Goal: Find specific fact: Find specific fact

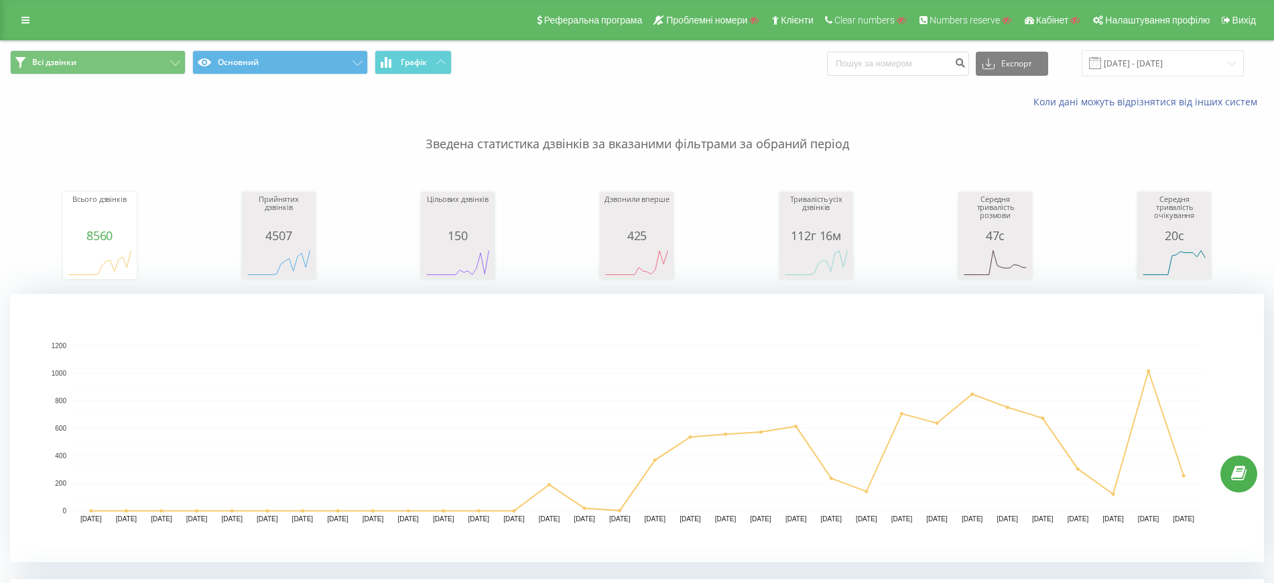
click at [741, 58] on div "Всі дзвінки Основний Графік Експорт .csv .xls .xlsx [DATE] - [DATE]" at bounding box center [637, 63] width 1254 height 26
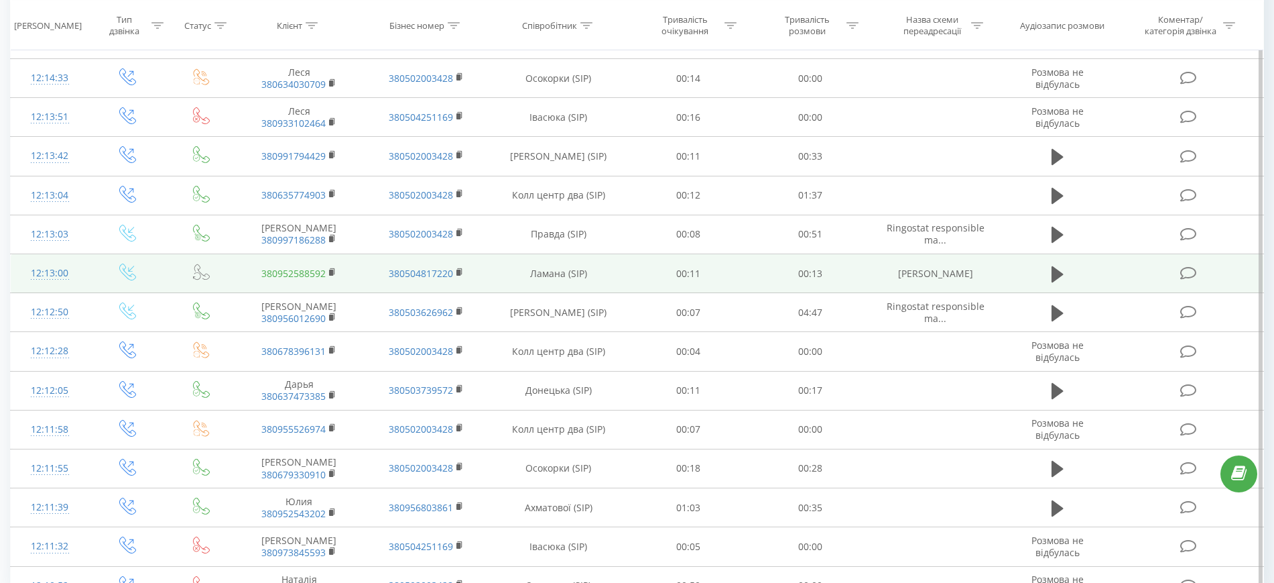
scroll to position [1037, 0]
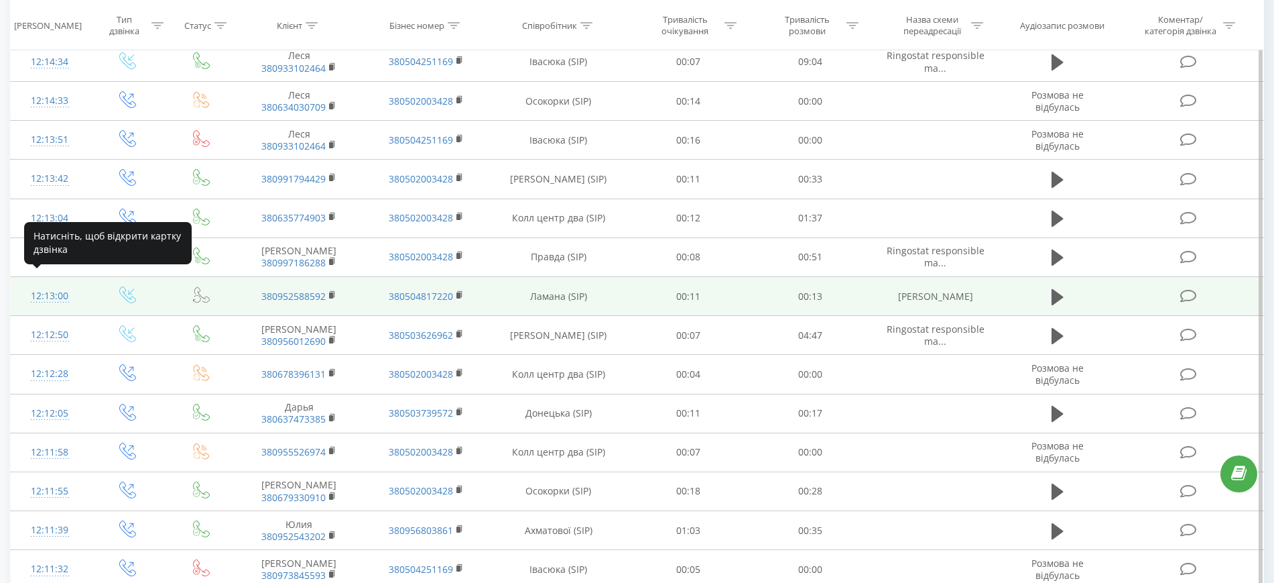
click at [35, 286] on div "12:13:00" at bounding box center [49, 296] width 51 height 26
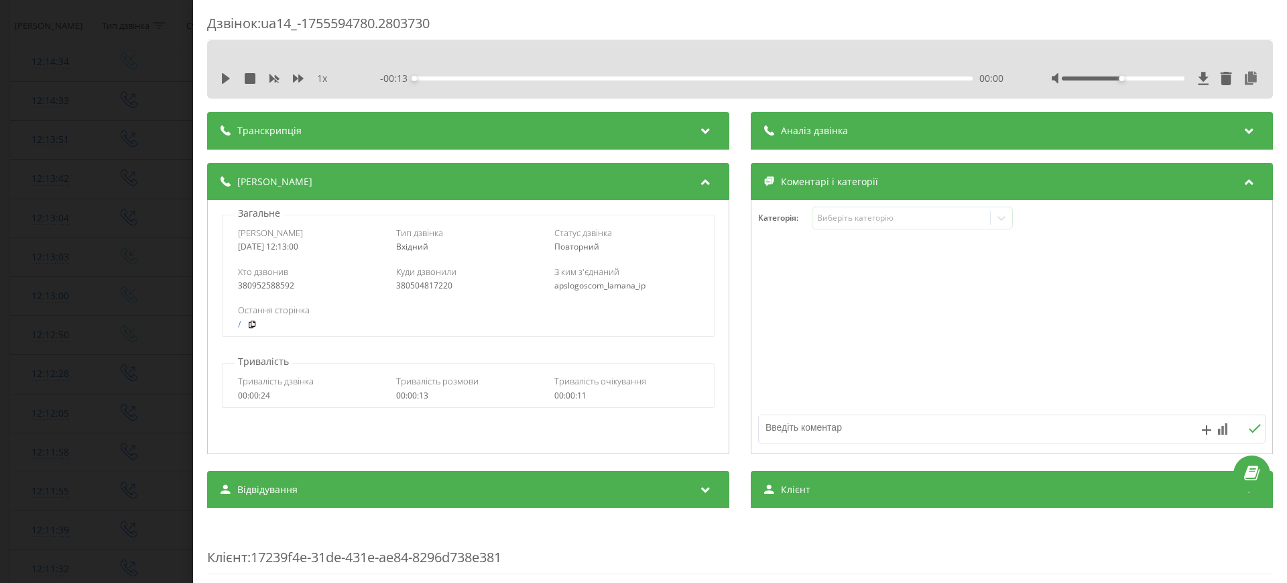
click at [420, 132] on div "Транскрипція" at bounding box center [468, 131] width 522 height 38
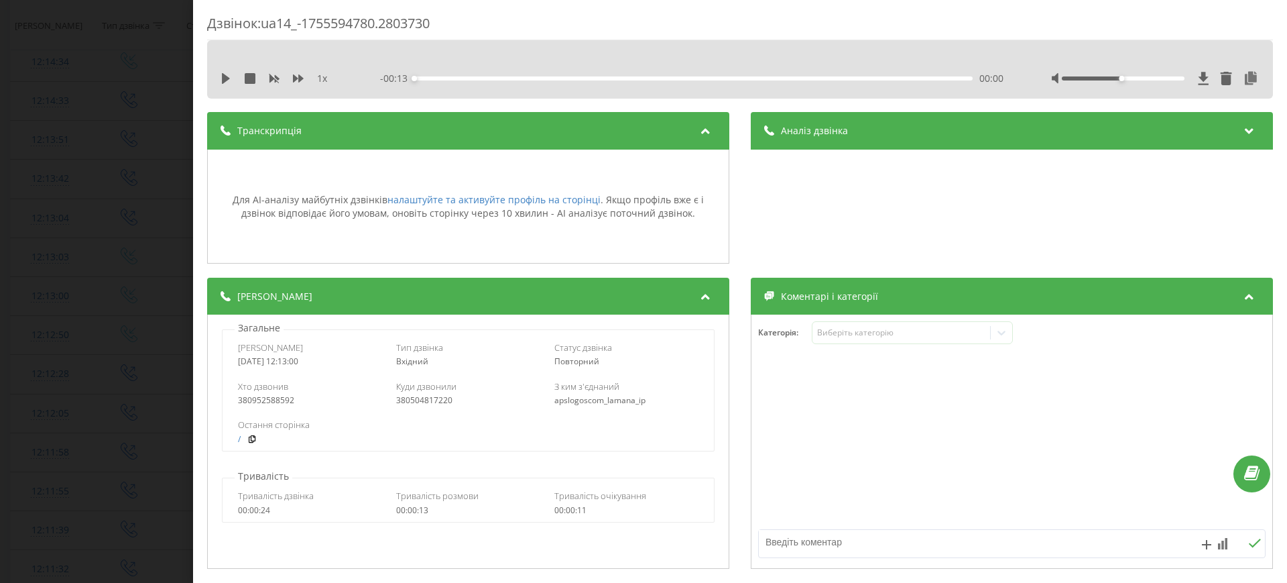
click at [827, 131] on span "Аналіз дзвінка" at bounding box center [814, 130] width 67 height 13
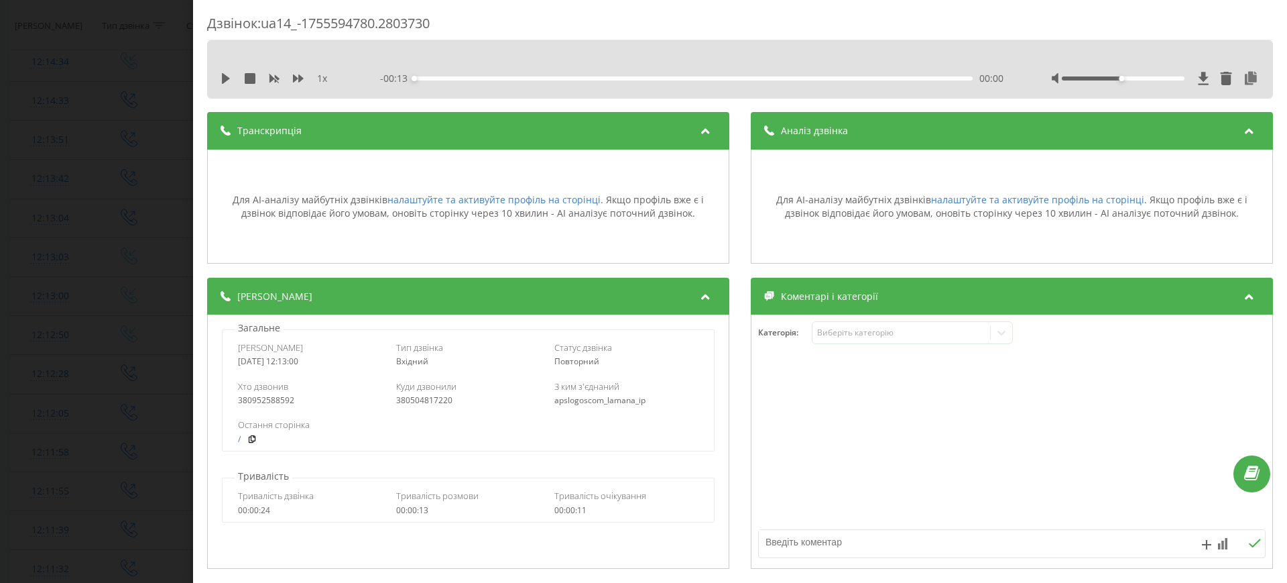
click at [576, 104] on div "Дзвінок : ua14_-1755594780.2803730 1 x - 00:13 00:00 00:00 Транскрипція Для AI-…" at bounding box center [740, 574] width 1066 height 1120
drag, startPoint x: 398, startPoint y: 388, endPoint x: 446, endPoint y: 400, distance: 48.9
click at [446, 400] on div "Куди дзвонили 380504817220" at bounding box center [468, 392] width 144 height 25
click at [432, 401] on div "380504817220" at bounding box center [468, 400] width 144 height 9
copy div "380504817220"
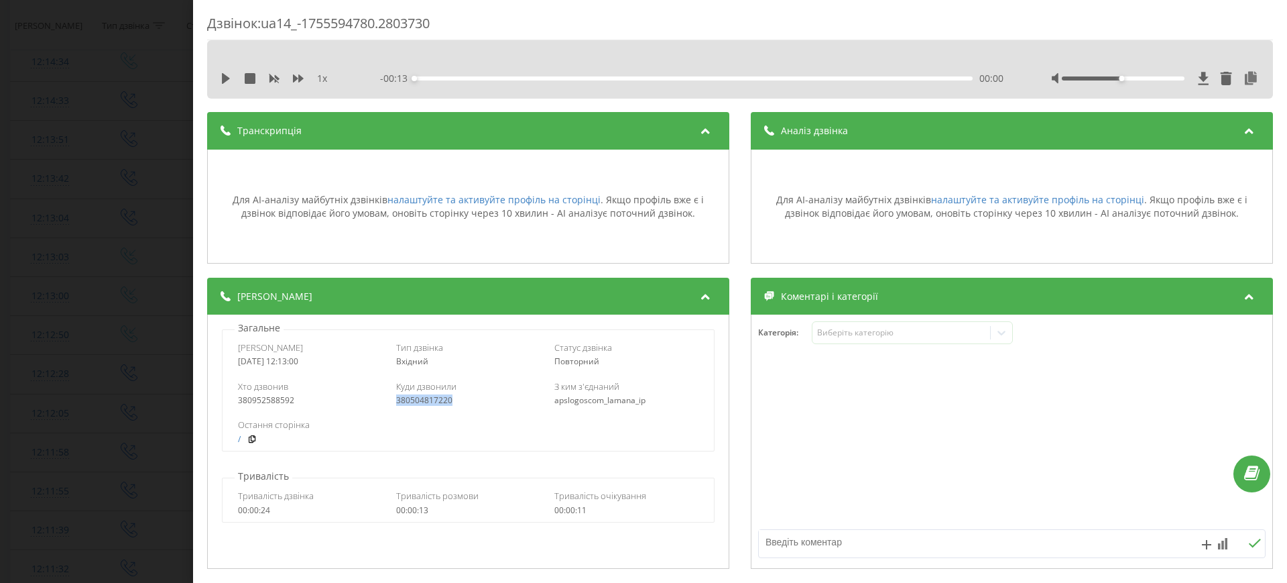
drag, startPoint x: 392, startPoint y: 403, endPoint x: 451, endPoint y: 406, distance: 59.1
click at [451, 406] on div "Хто дзвонив 380952588592 Куди дзвонили 380504817220 З ким з'єднаний apslogoscom…" at bounding box center [468, 392] width 491 height 39
click at [132, 244] on div "Дзвінок : ua14_-1755594780.2803730 1 x - 00:13 00:00 00:00 Транскрипція Для AI-…" at bounding box center [643, 291] width 1287 height 583
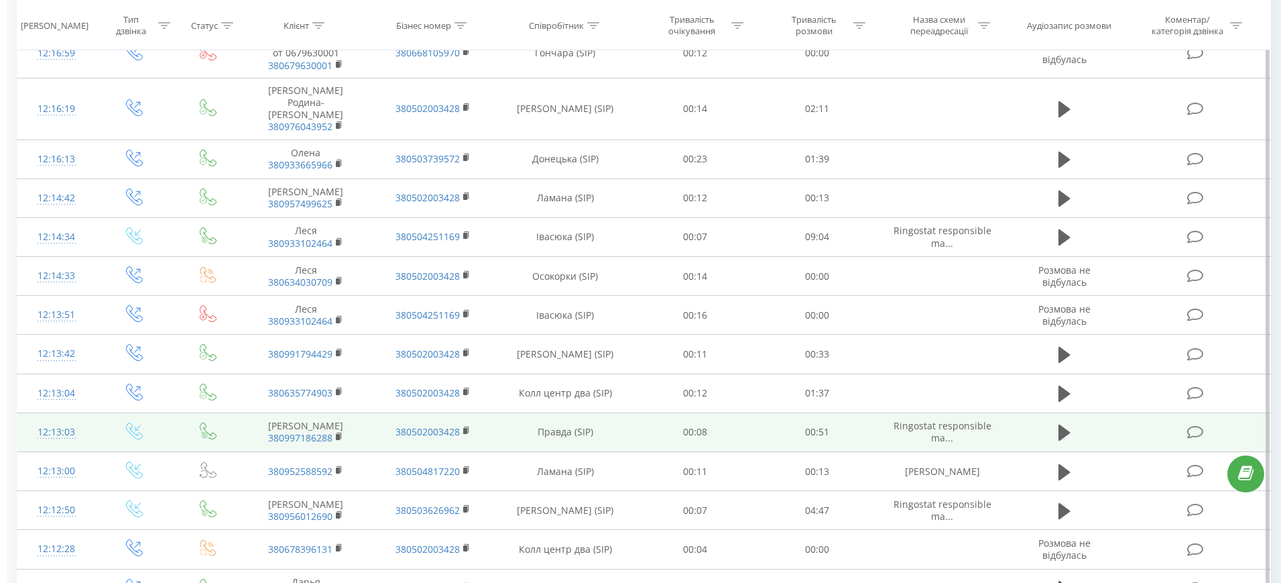
scroll to position [869, 0]
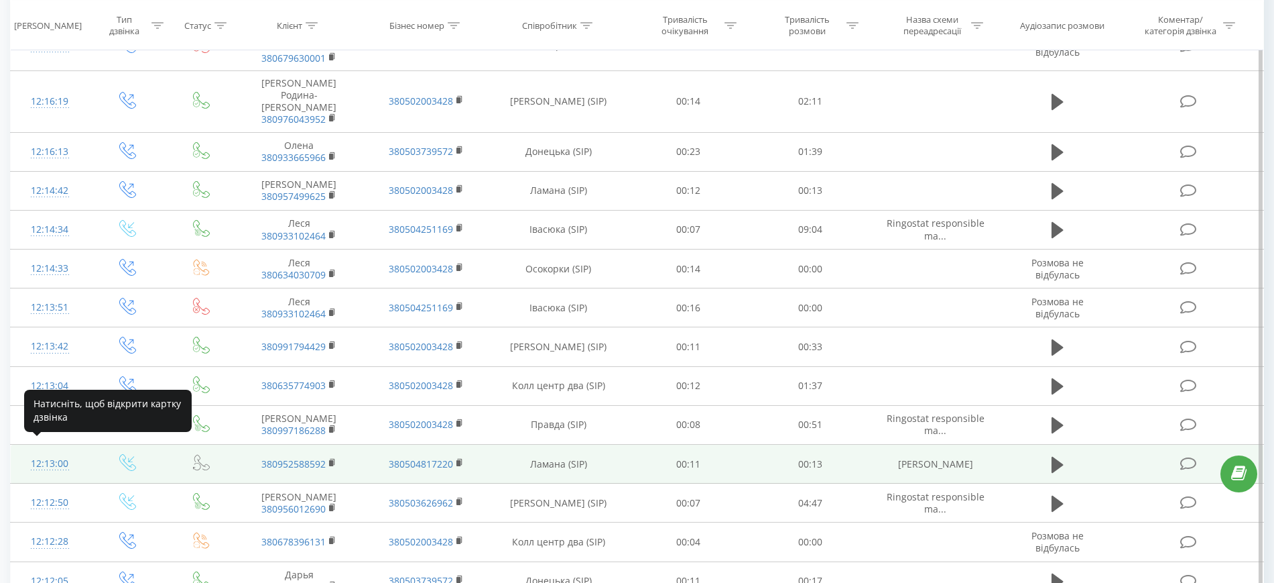
click at [53, 450] on div "12:13:00" at bounding box center [49, 463] width 51 height 26
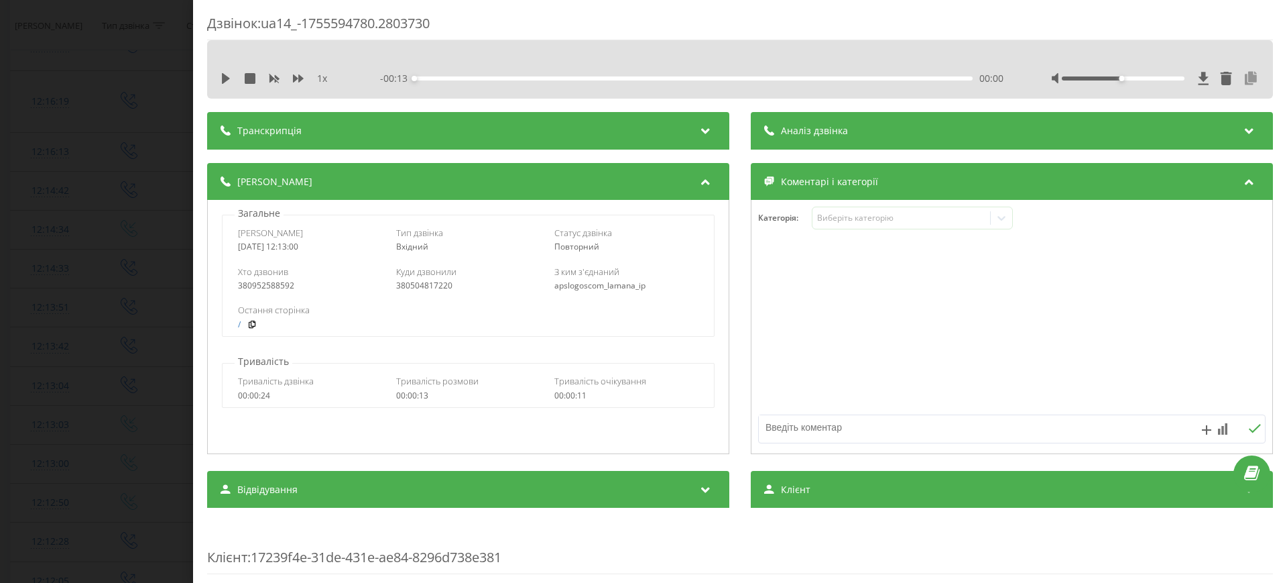
click at [1243, 78] on icon at bounding box center [1251, 78] width 16 height 13
drag, startPoint x: 247, startPoint y: 232, endPoint x: 327, endPoint y: 249, distance: 82.3
click at [327, 249] on div "Дата дзвінка [DATE] 12:13:00" at bounding box center [310, 239] width 144 height 25
copy div "Дата дзвінка [DATE] 12:13:00"
click at [421, 283] on div "380504817220" at bounding box center [468, 285] width 144 height 9
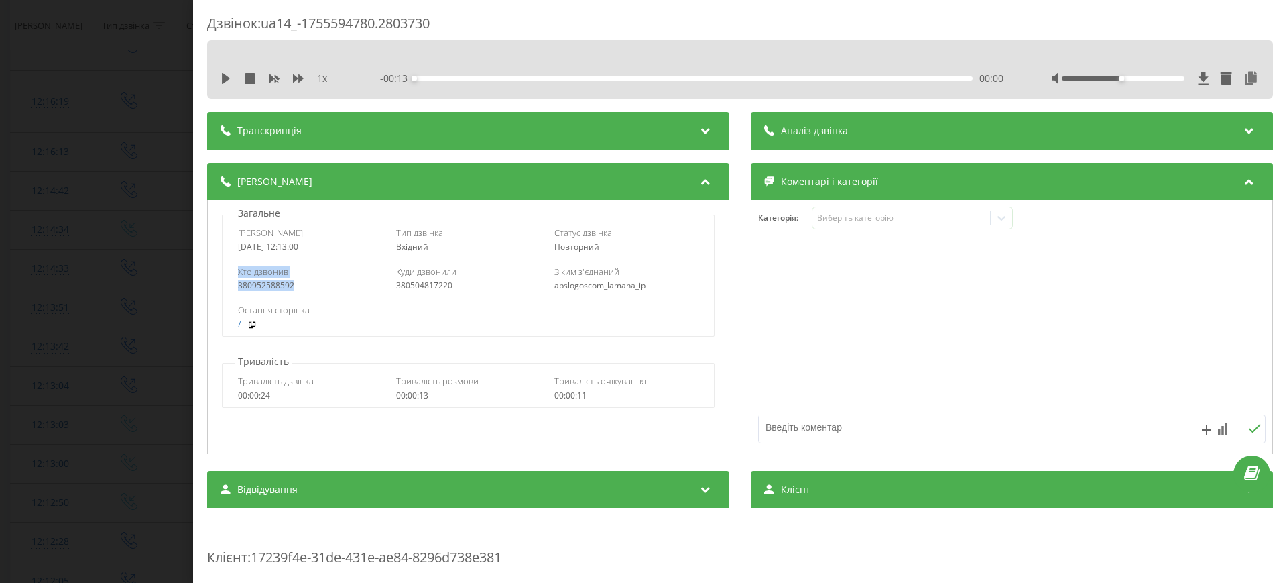
drag, startPoint x: 239, startPoint y: 273, endPoint x: 292, endPoint y: 288, distance: 54.3
click at [292, 288] on div "Хто дзвонив 380952588592" at bounding box center [310, 277] width 144 height 25
copy div "Хто дзвонив 380952588592"
